Goal: Task Accomplishment & Management: Manage account settings

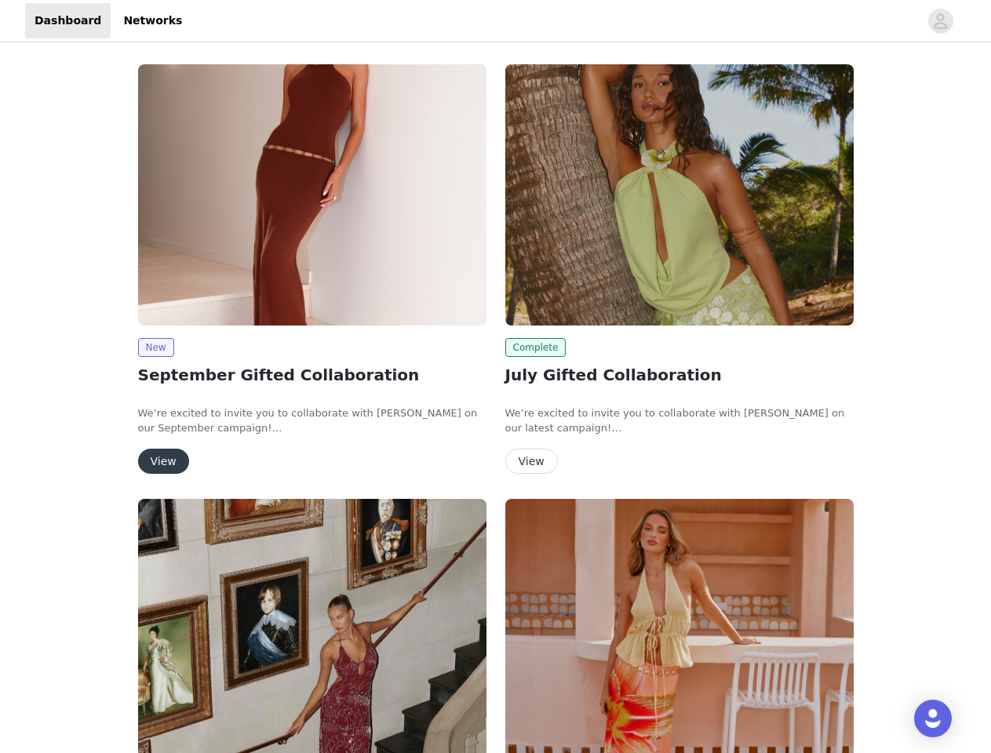
click at [496, 377] on div "Complete July Gifted Collaboration We’re excited to invite you to collaborate w…" at bounding box center [679, 272] width 367 height 435
click at [495, 21] on div at bounding box center [554, 20] width 727 height 35
click at [941, 21] on icon "avatar" at bounding box center [940, 21] width 15 height 25
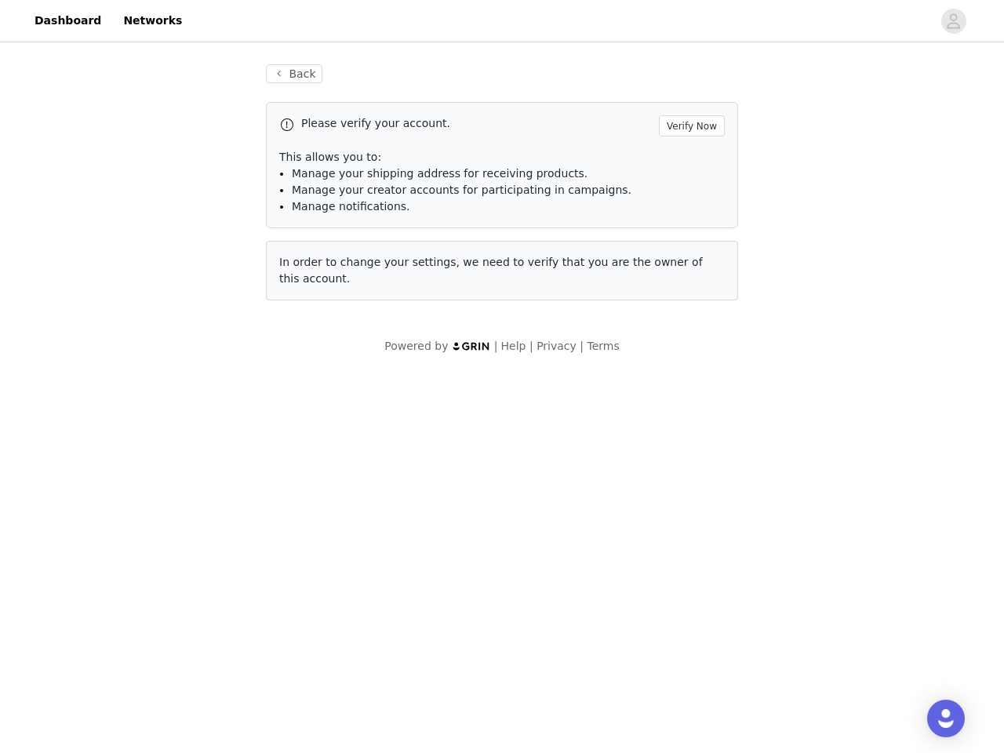
click at [155, 348] on div "Powered by | Help | Privacy | Terms" at bounding box center [502, 355] width 1004 height 35
click at [162, 461] on body "Dashboard Networks Back Please verify your account. Verify Now This allows you …" at bounding box center [502, 376] width 1004 height 753
click at [679, 195] on li "Manage your creator accounts for participating in campaigns." at bounding box center [508, 190] width 433 height 16
click at [533, 348] on div "Powered by | Help | Privacy | Terms" at bounding box center [502, 355] width 1004 height 35
click at [530, 461] on body "Dashboard Networks Back Please verify your account. Verify Now This allows you …" at bounding box center [502, 376] width 1004 height 753
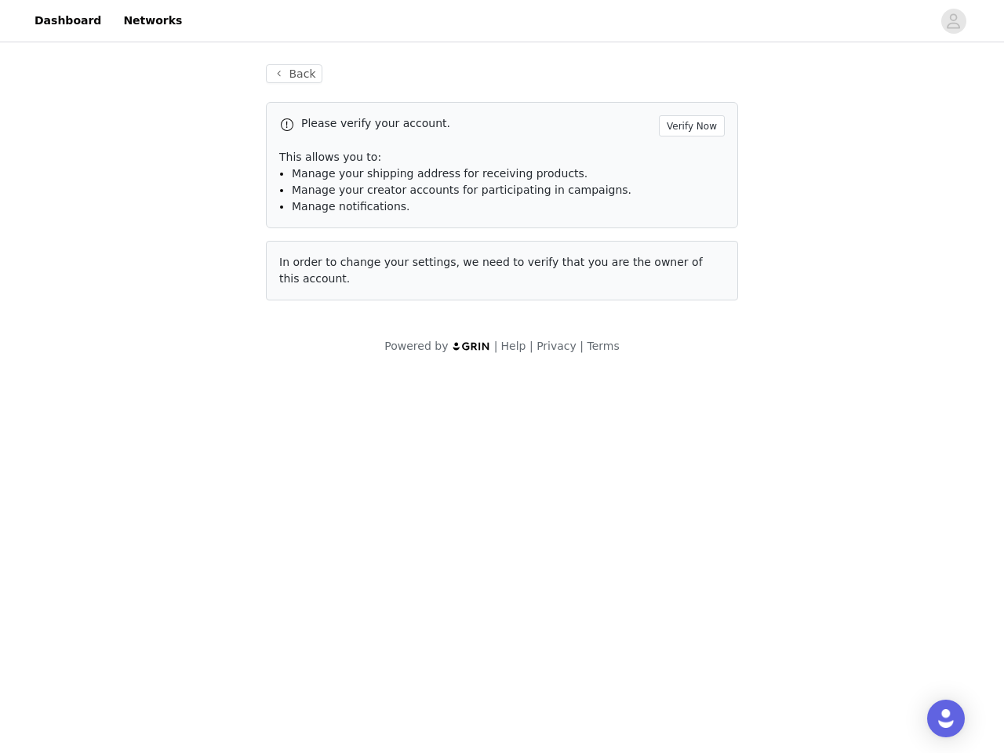
click at [312, 626] on body "Dashboard Networks Back Please verify your account. Verify Now This allows you …" at bounding box center [502, 376] width 1004 height 753
